Goal: Task Accomplishment & Management: Use online tool/utility

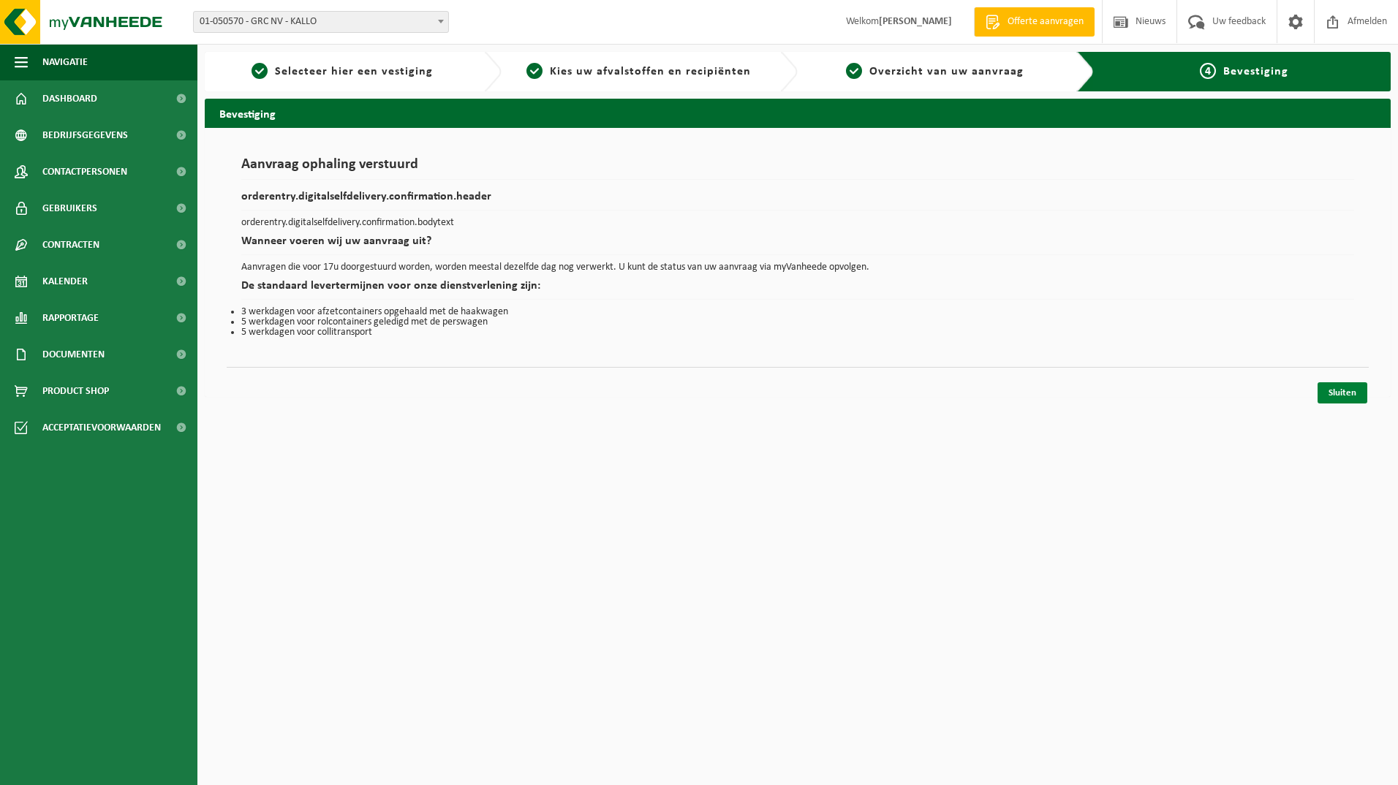
click at [1352, 391] on link "Sluiten" at bounding box center [1343, 392] width 50 height 21
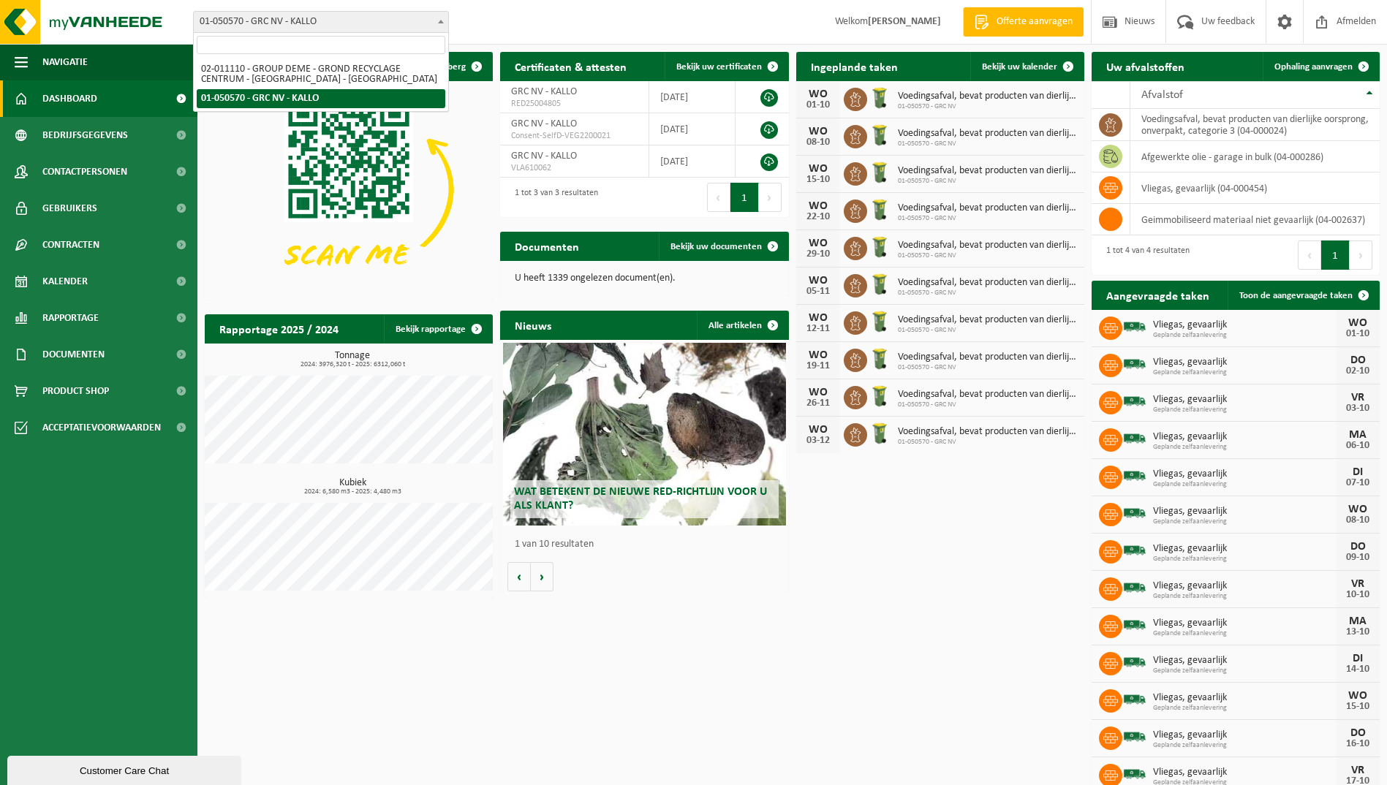
click at [418, 18] on span "01-050570 - GRC NV - KALLO" at bounding box center [321, 22] width 254 height 20
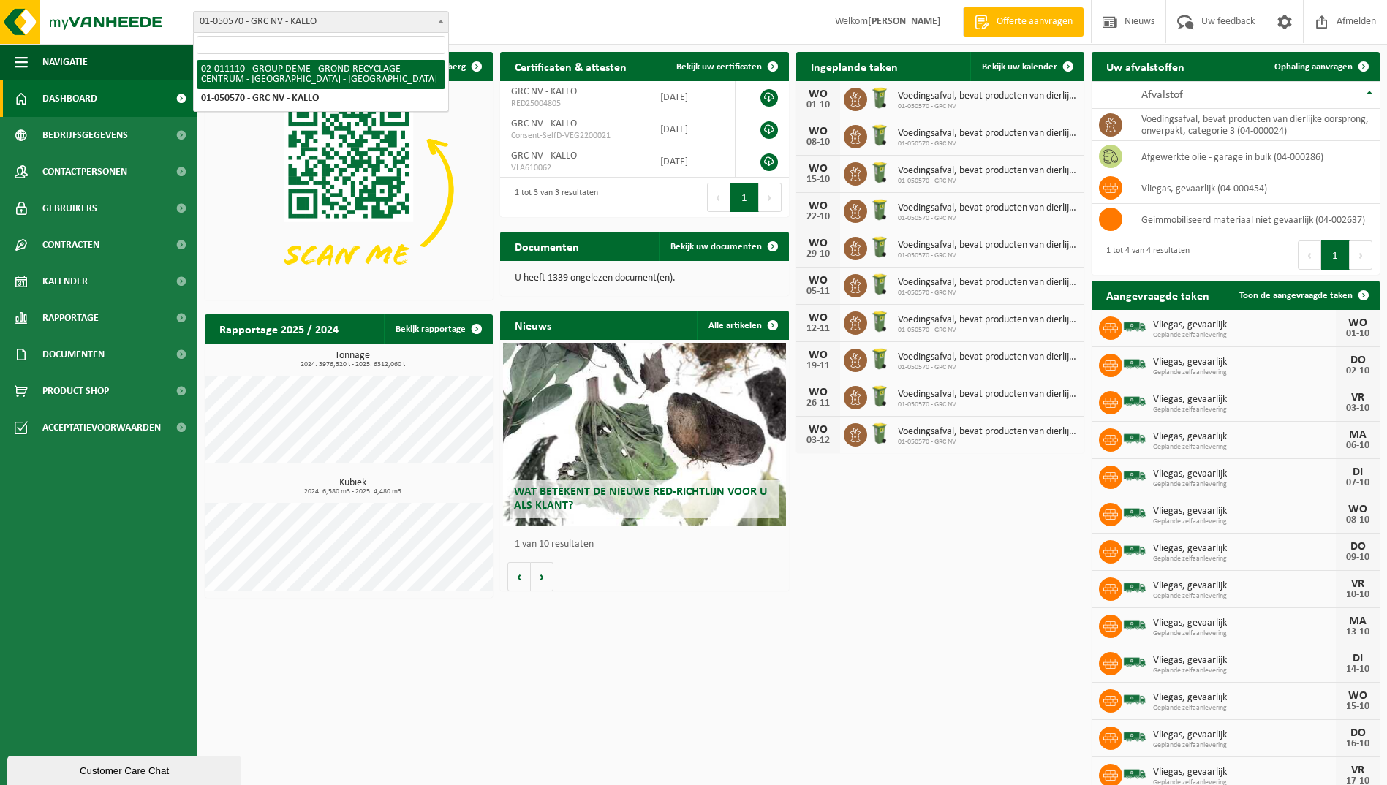
select select "2092"
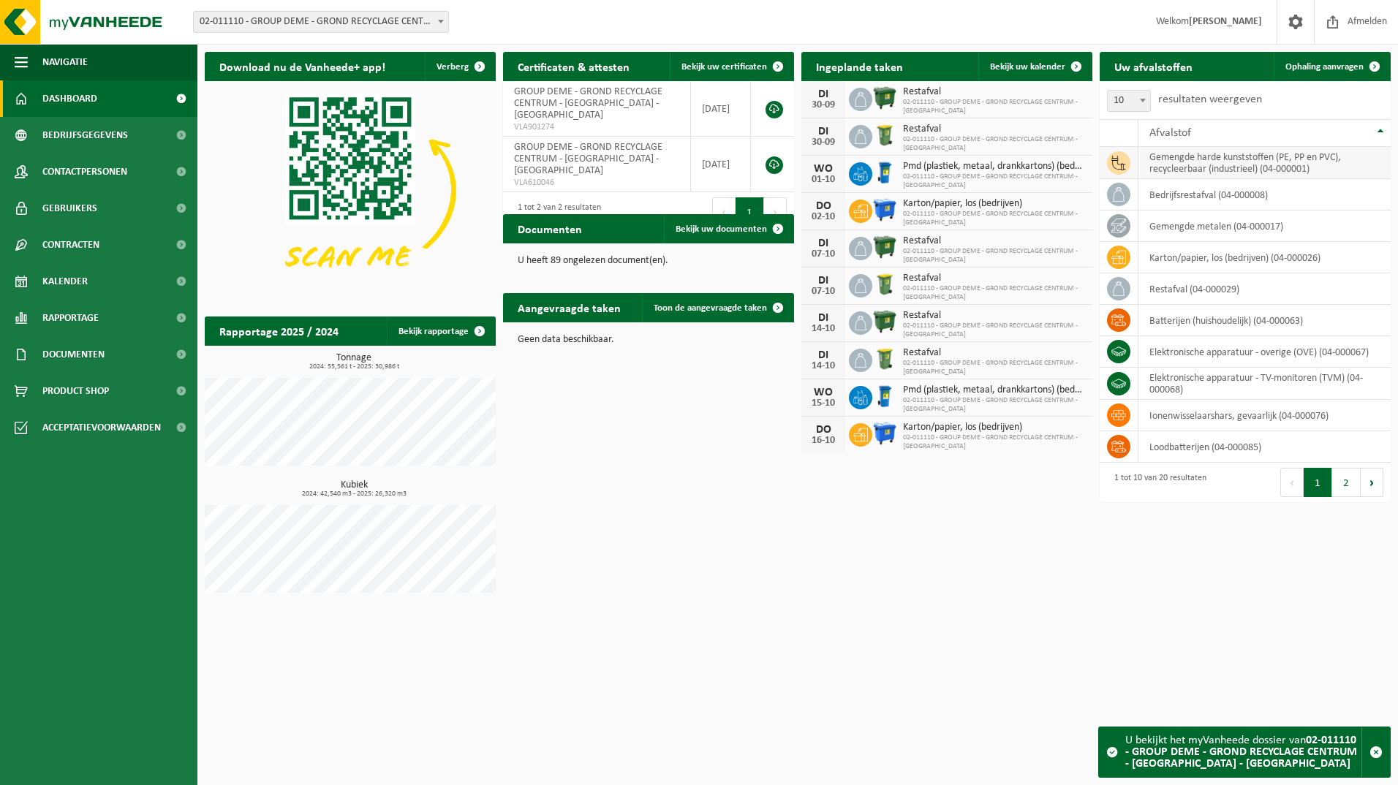
click at [1209, 159] on td "gemengde harde kunststoffen (PE, PP en PVC), recycleerbaar (industrieel) (04-00…" at bounding box center [1265, 163] width 252 height 32
click at [1311, 69] on span "Ophaling aanvragen" at bounding box center [1325, 67] width 78 height 10
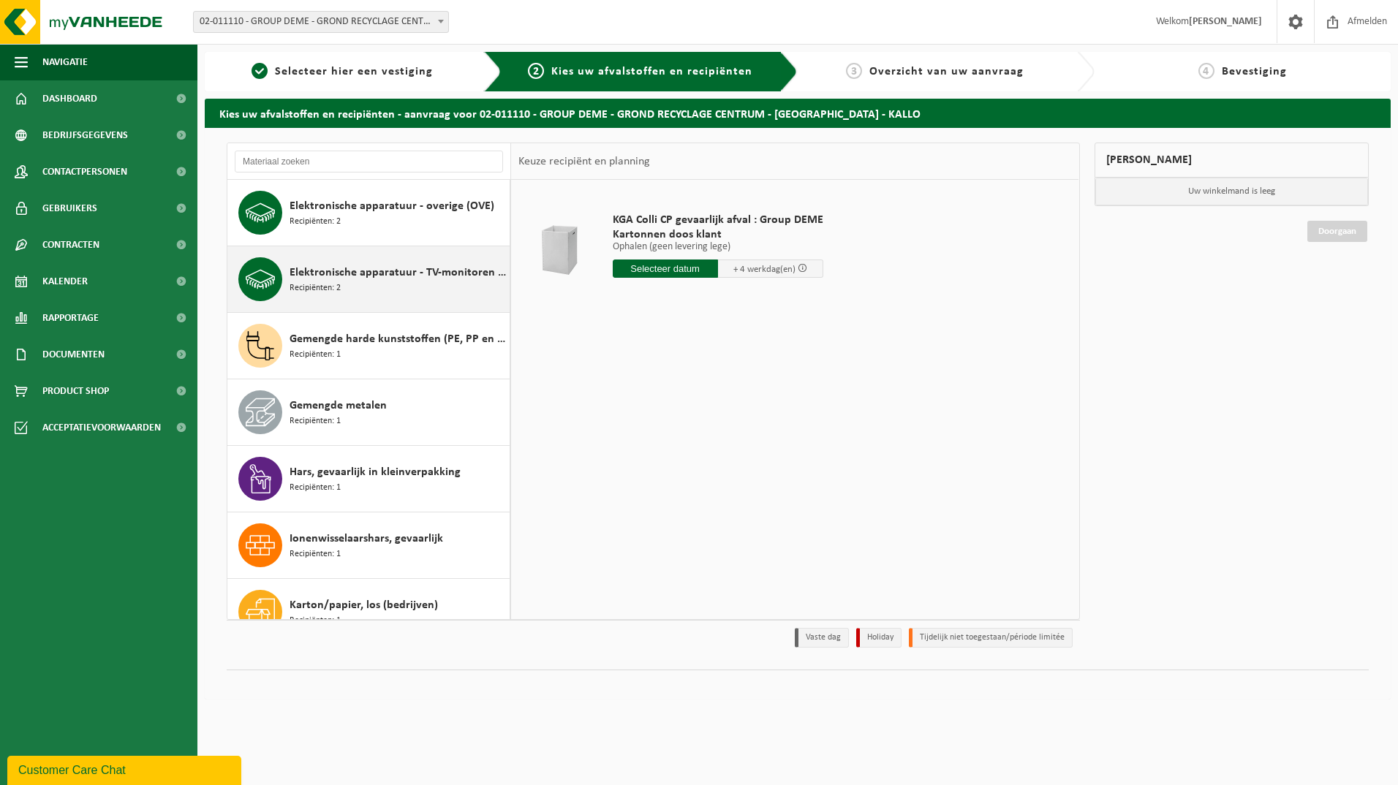
scroll to position [292, 0]
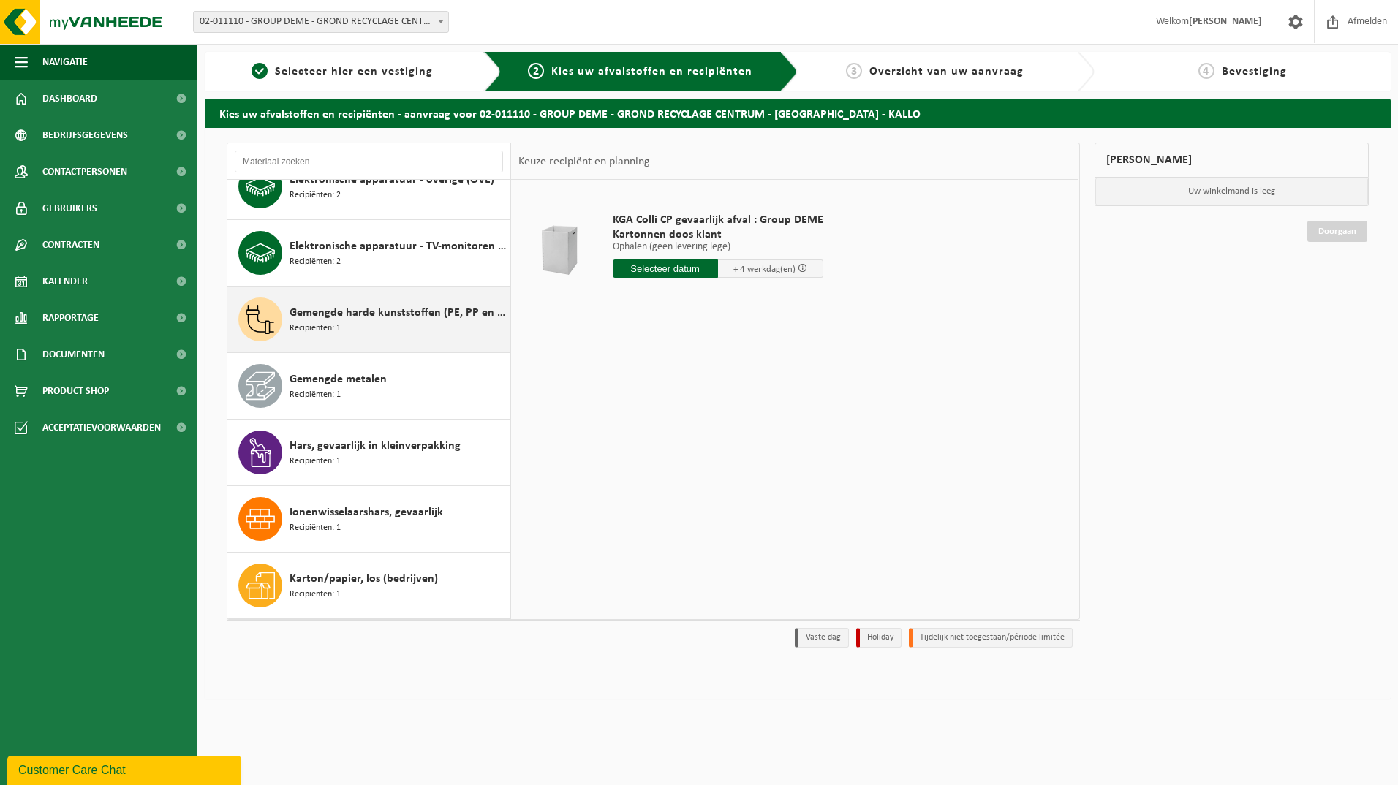
click at [393, 331] on div "Gemengde harde kunststoffen (PE, PP en PVC), recycleerbaar (industrieel) Recipi…" at bounding box center [398, 320] width 216 height 44
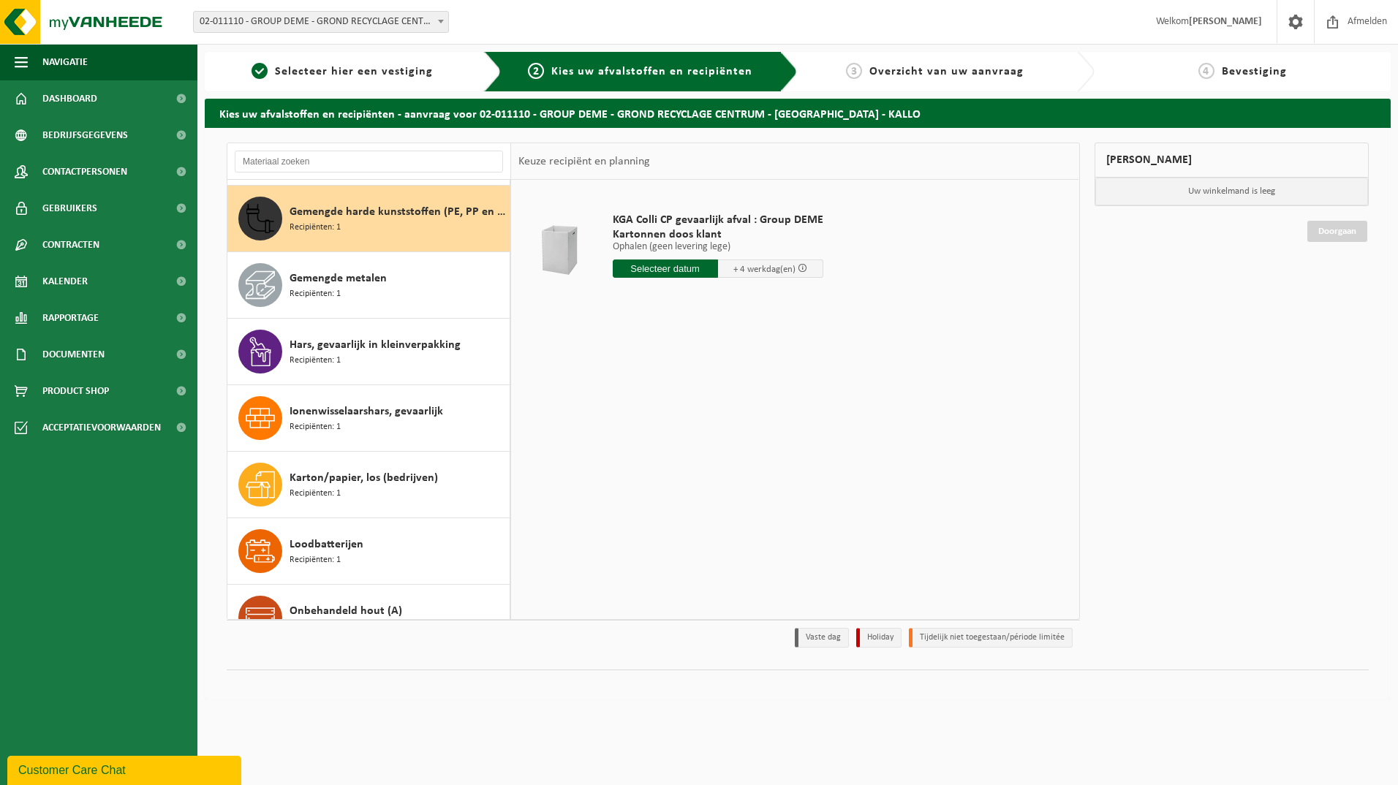
scroll to position [399, 0]
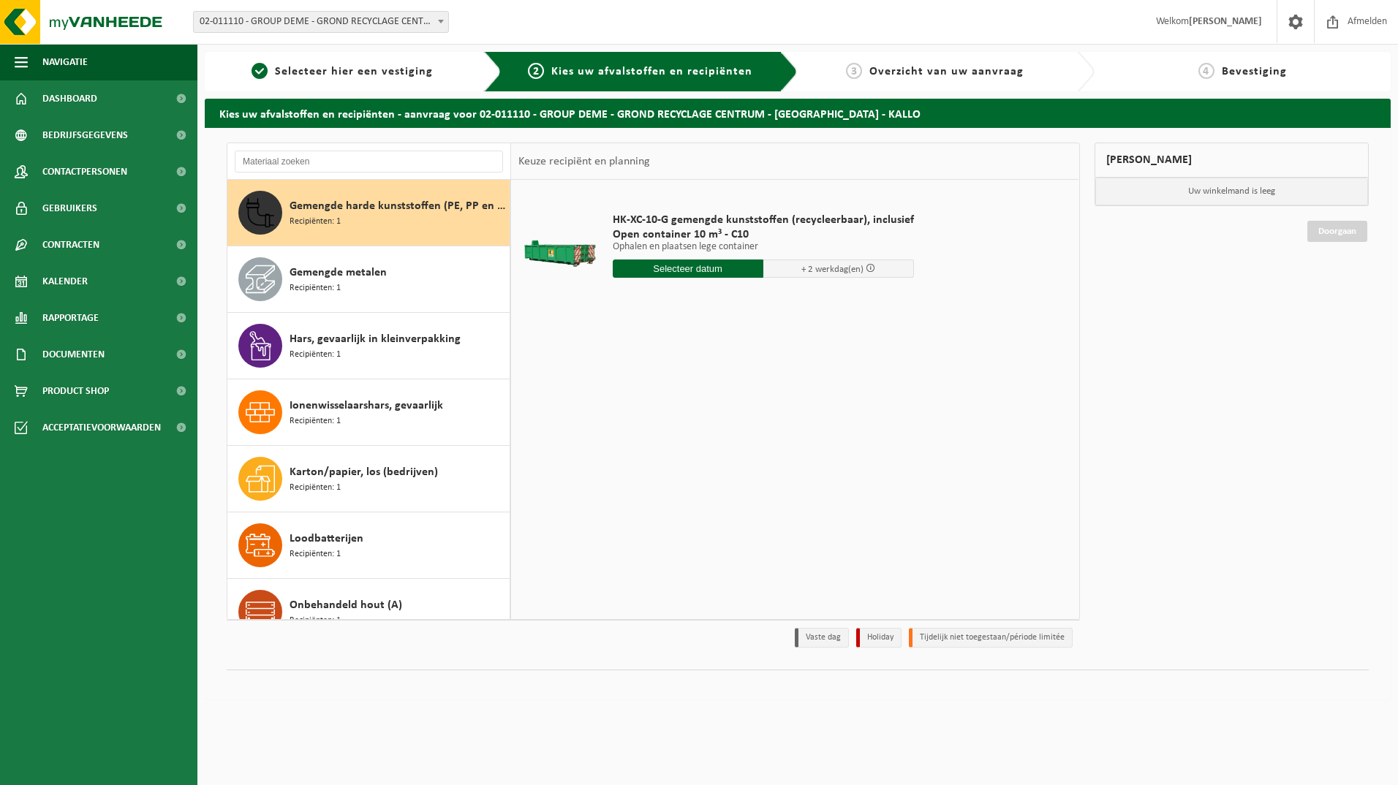
click at [657, 268] on input "text" at bounding box center [688, 269] width 151 height 18
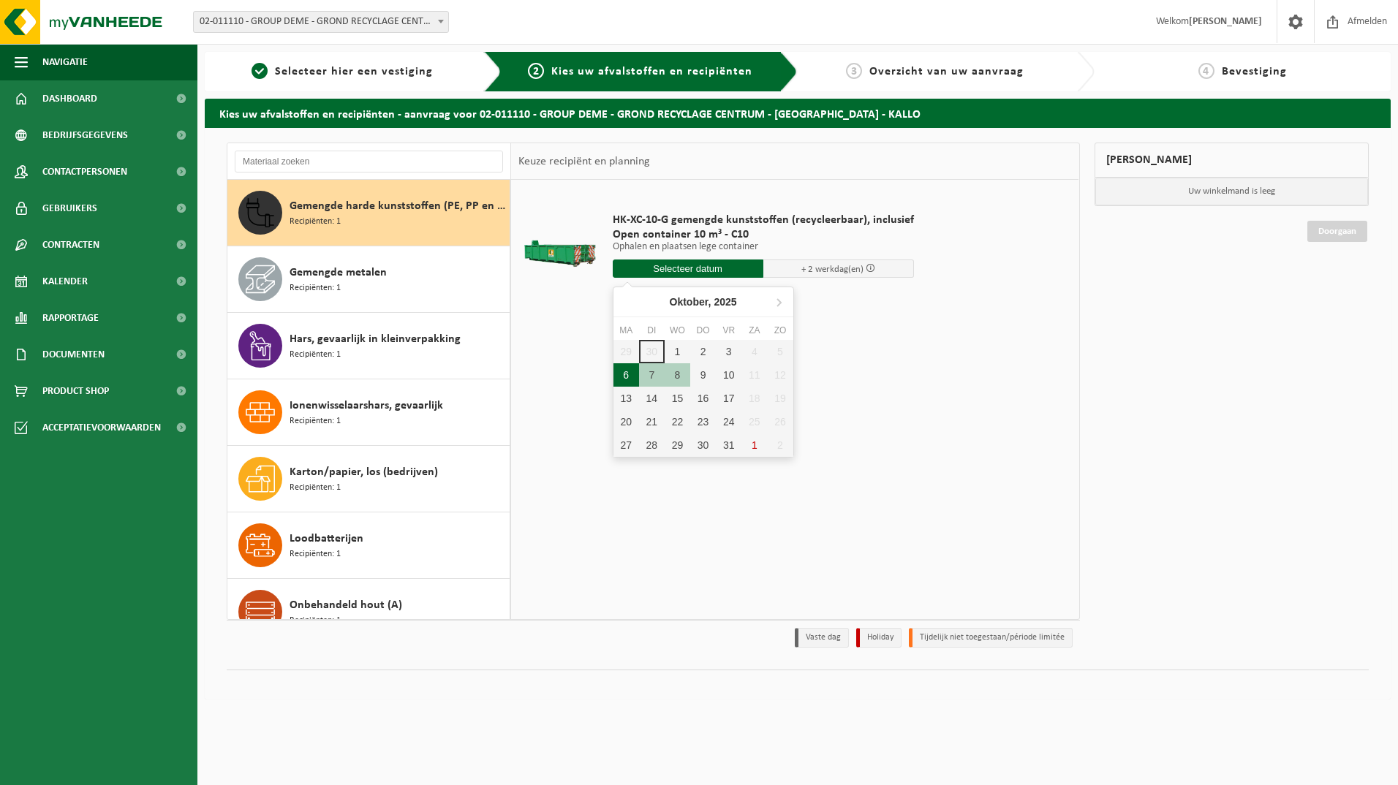
click at [627, 382] on div "6" at bounding box center [627, 374] width 26 height 23
type input "Van 2025-10-06"
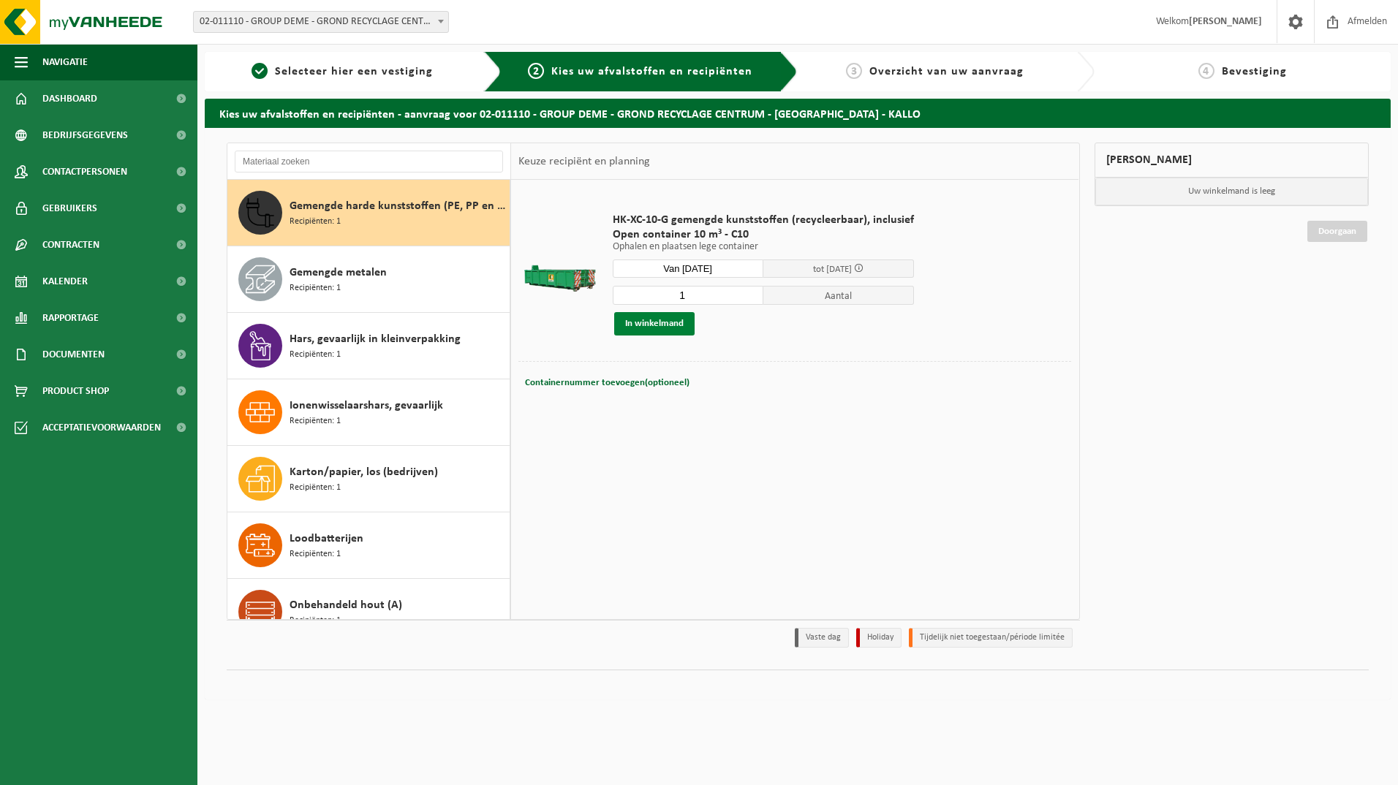
click at [657, 322] on button "In winkelmand" at bounding box center [654, 323] width 80 height 23
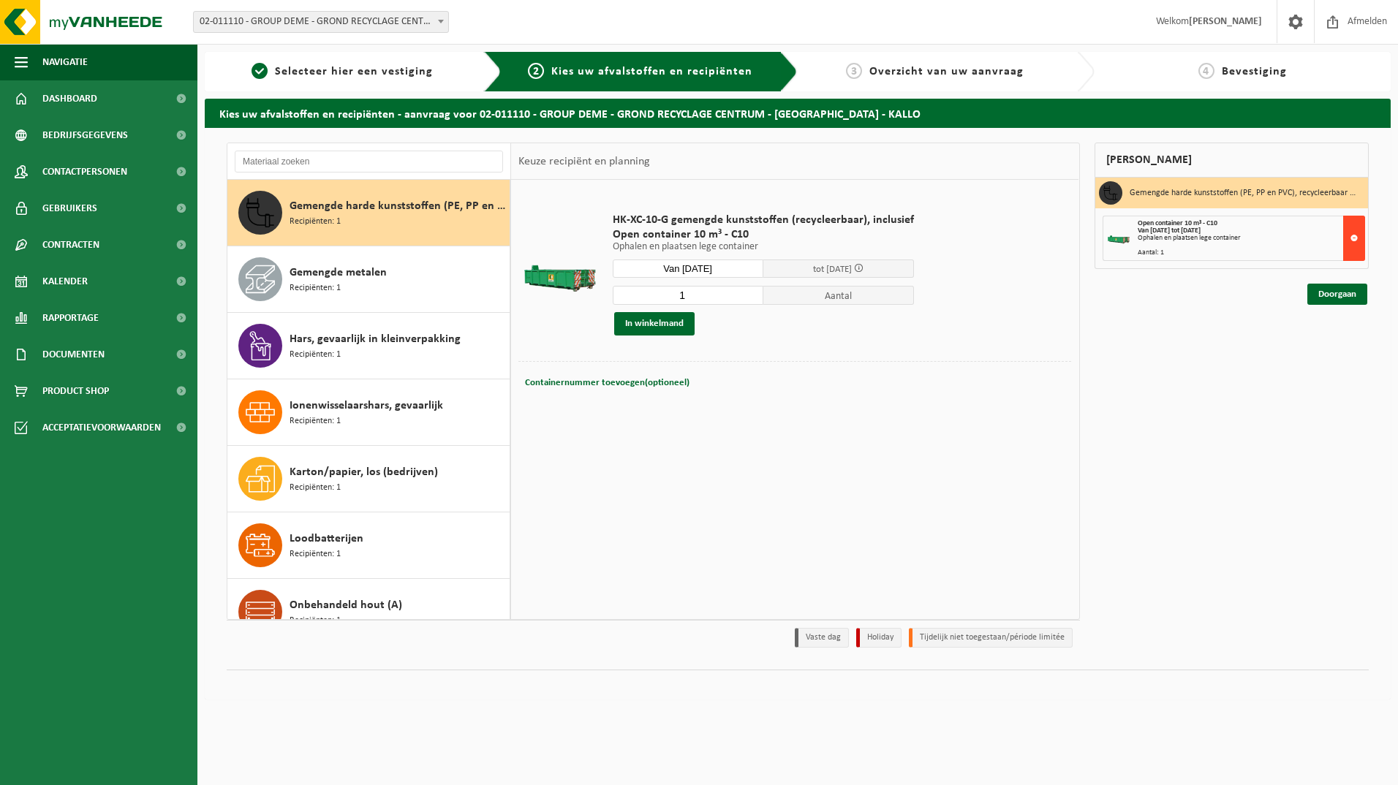
click at [1356, 237] on button at bounding box center [1354, 238] width 22 height 45
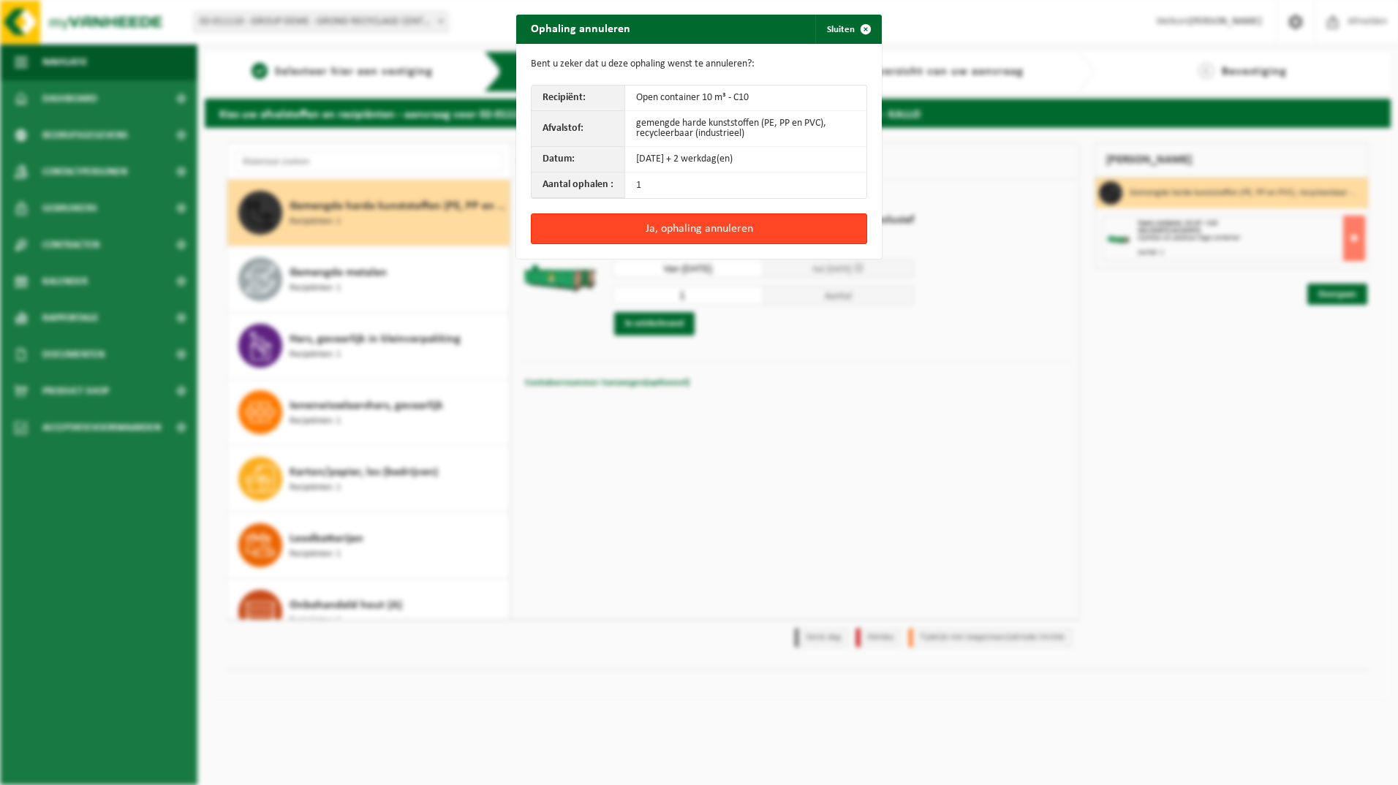
click at [802, 227] on button "Ja, ophaling annuleren" at bounding box center [699, 229] width 336 height 31
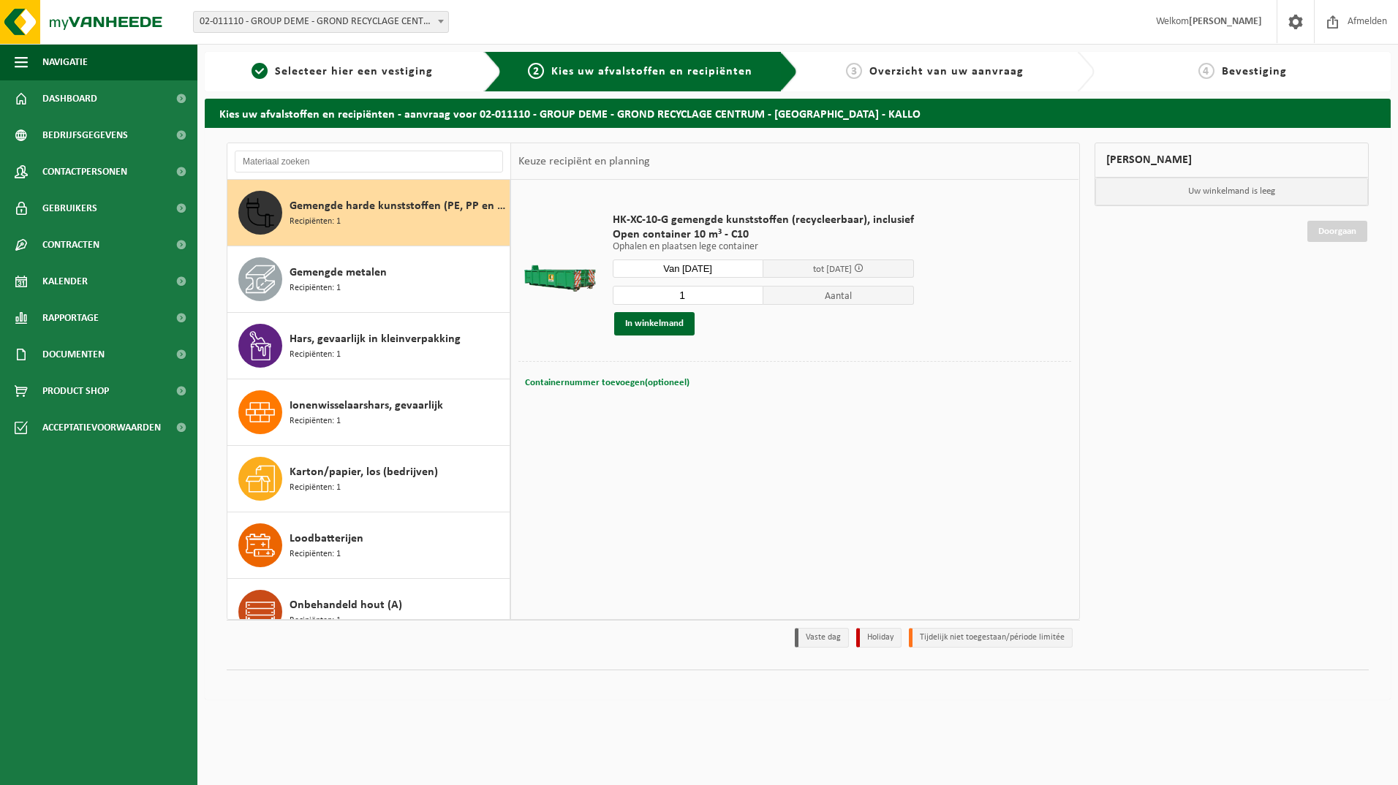
click at [657, 381] on span "Containernummer toevoegen(optioneel)" at bounding box center [607, 383] width 165 height 10
type input "C10-609"
click at [667, 324] on button "In winkelmand" at bounding box center [654, 323] width 80 height 23
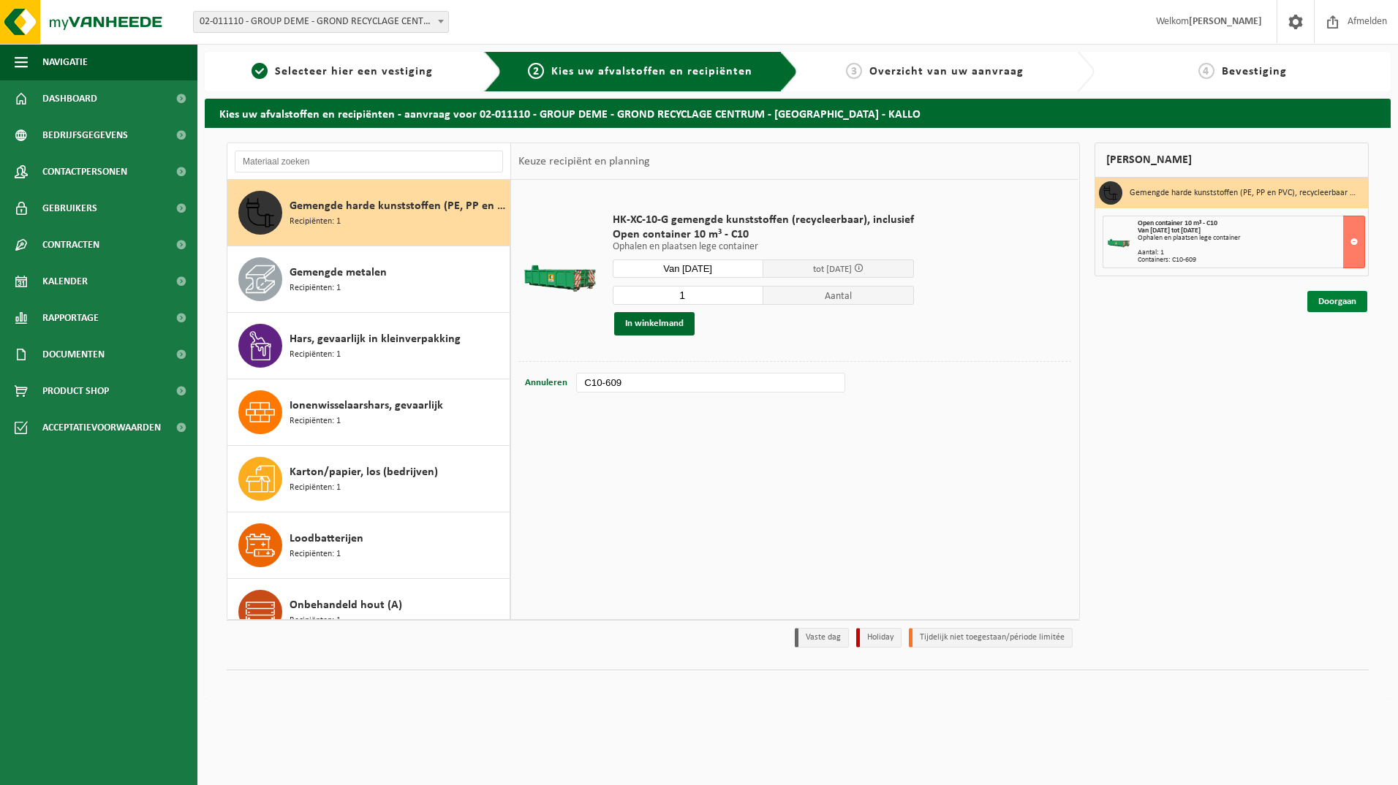
click at [1342, 298] on link "Doorgaan" at bounding box center [1337, 301] width 60 height 21
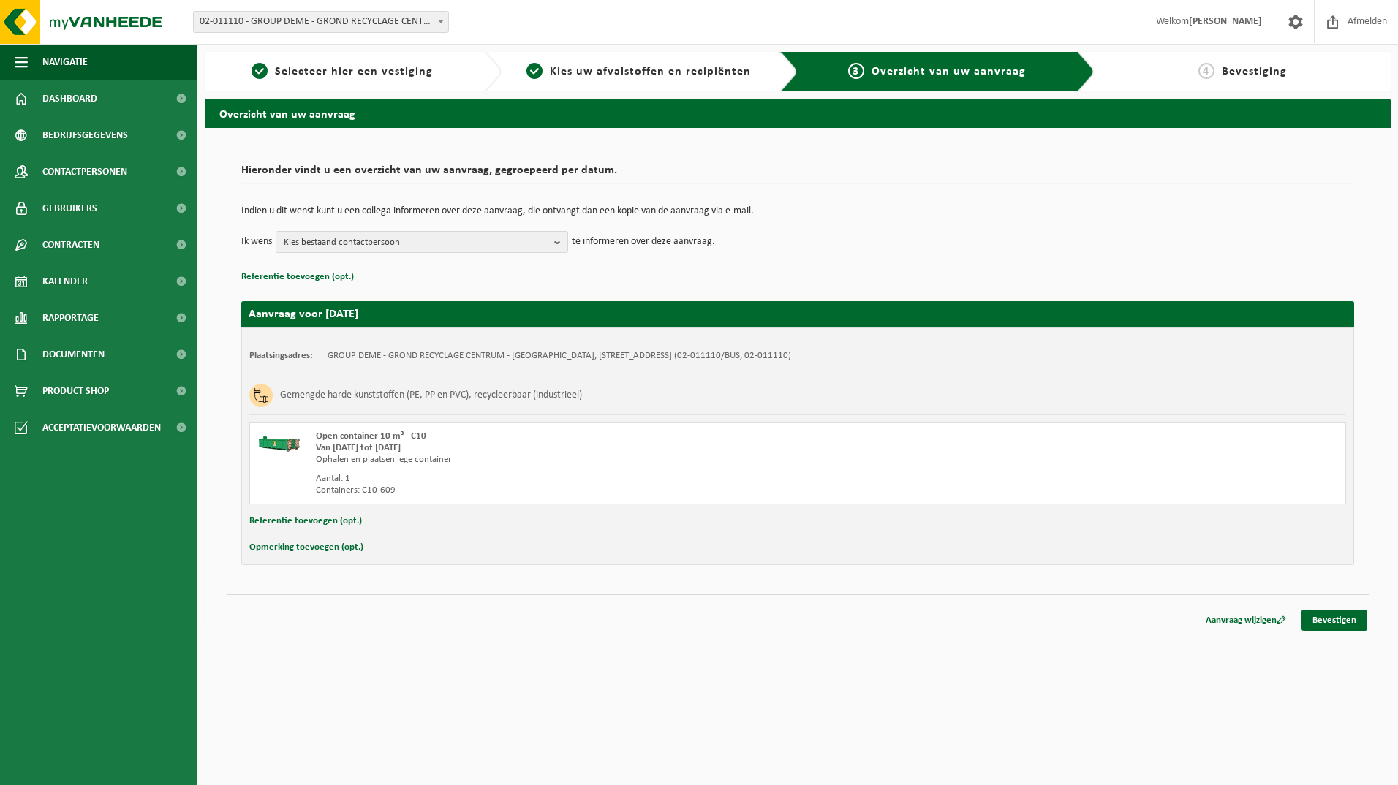
click at [315, 547] on button "Opmerking toevoegen (opt.)" at bounding box center [306, 547] width 114 height 19
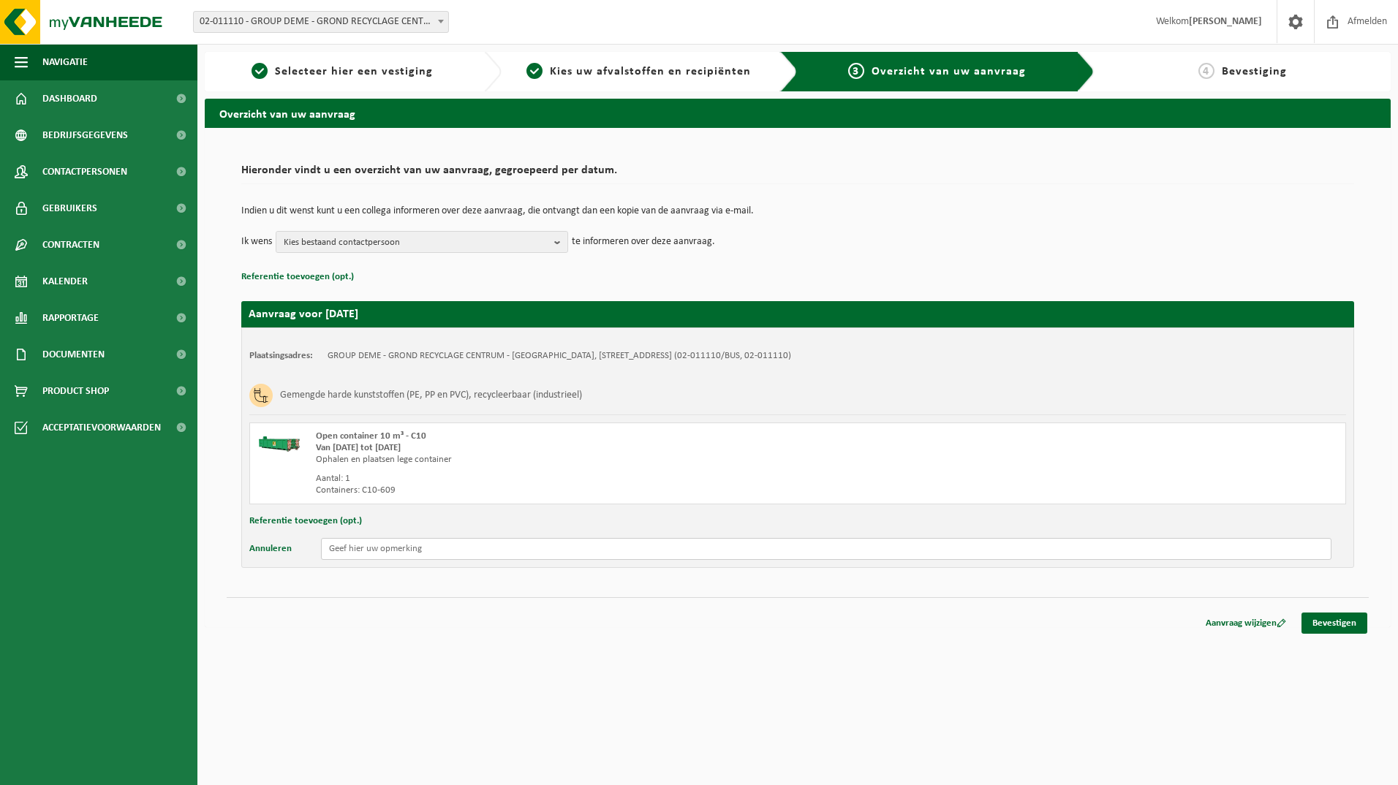
click at [370, 554] on input "text" at bounding box center [826, 549] width 1011 height 22
type input "Container moet niet meer teruggebracht worden, dus enkel ophalen."
click at [1329, 623] on link "Bevestigen" at bounding box center [1335, 623] width 66 height 21
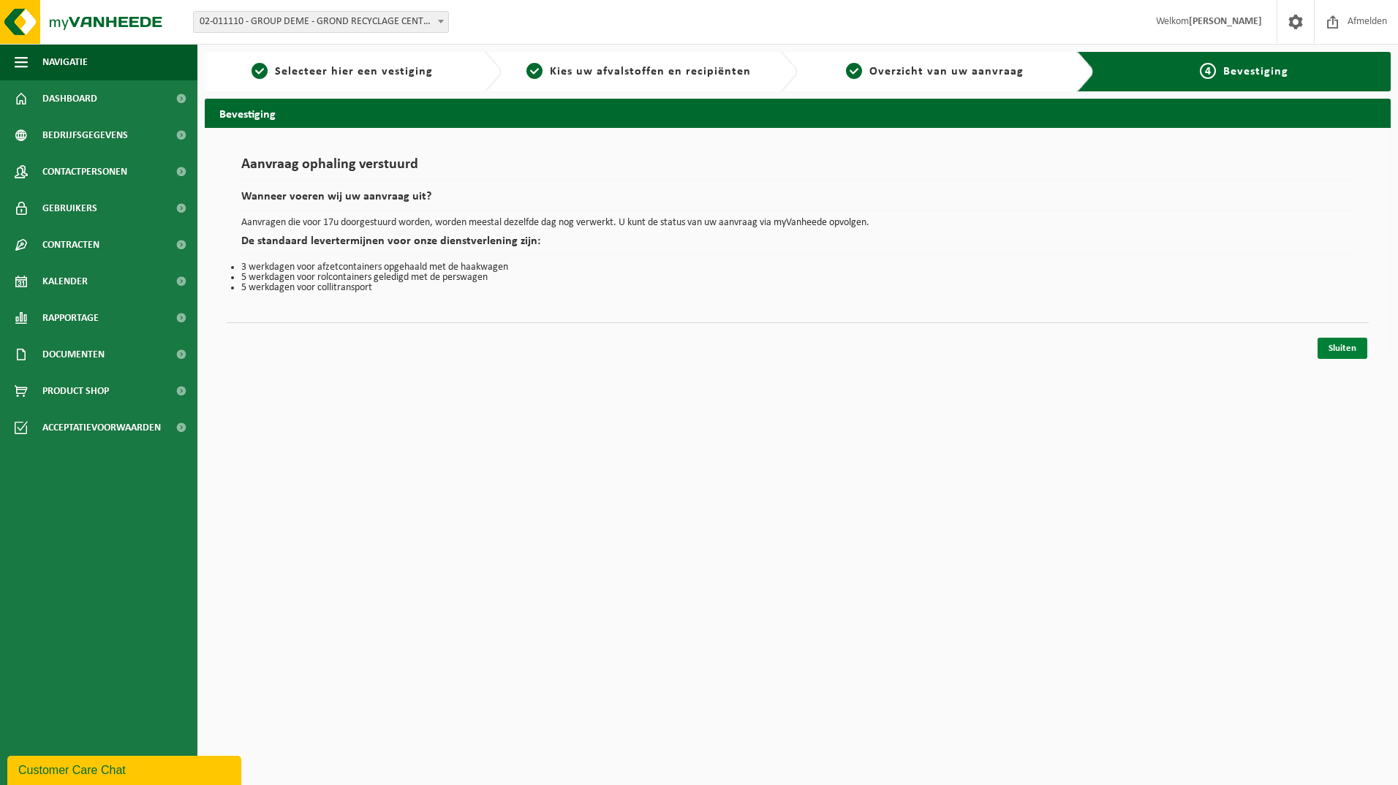
click at [1337, 347] on link "Sluiten" at bounding box center [1343, 348] width 50 height 21
